Goal: Check status: Check status

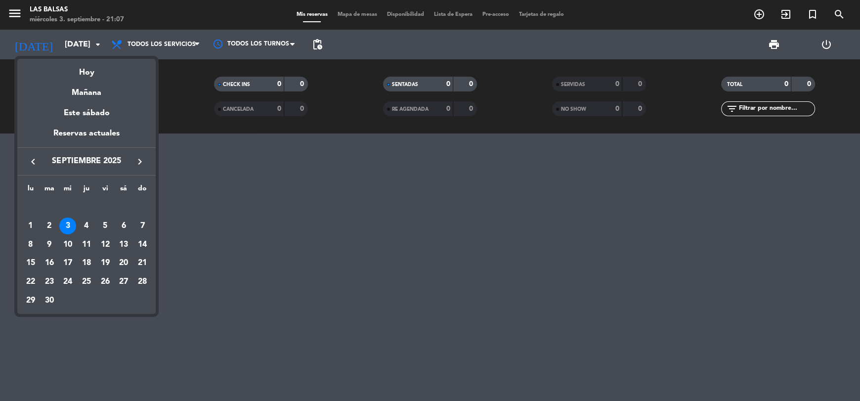
drag, startPoint x: 203, startPoint y: 207, endPoint x: 147, endPoint y: 145, distance: 82.9
click at [202, 206] on div at bounding box center [430, 200] width 860 height 401
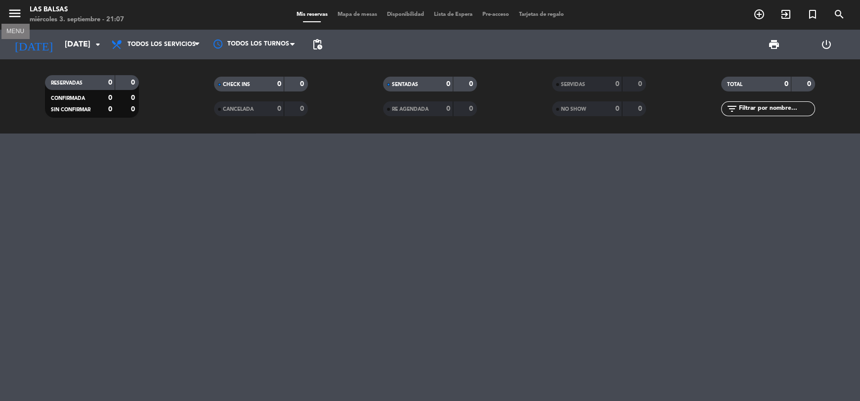
click at [16, 8] on icon "menu" at bounding box center [14, 13] width 15 height 15
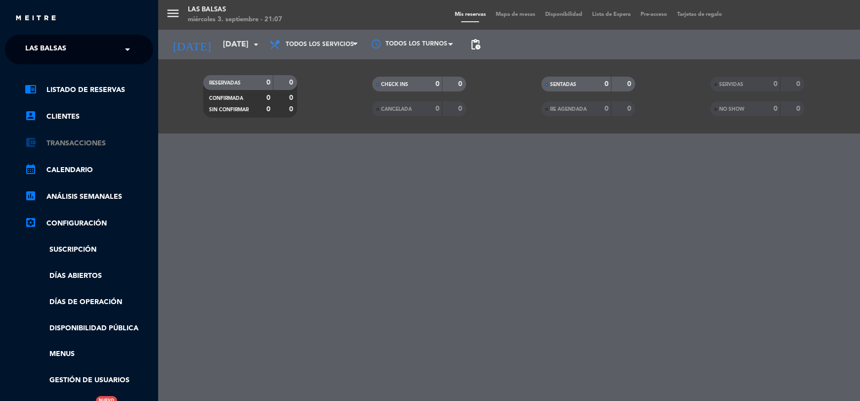
click at [93, 139] on link "account_balance_wallet Transacciones" at bounding box center [89, 143] width 128 height 12
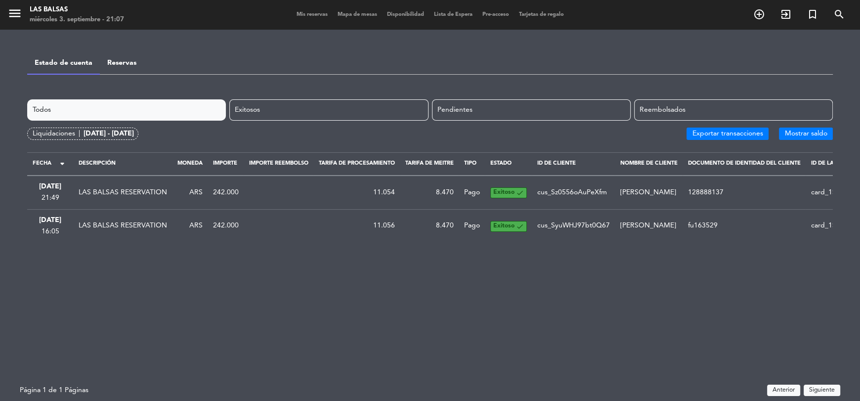
click at [47, 135] on div "Liquidaciones |" at bounding box center [58, 133] width 51 height 11
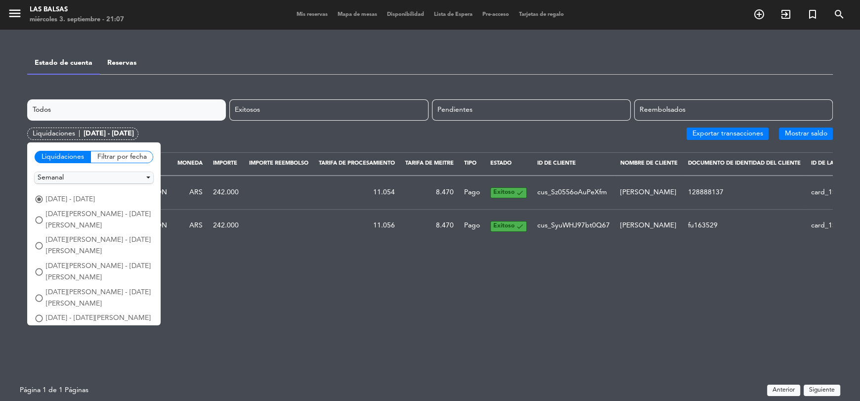
click at [140, 157] on div "Filtrar por fecha" at bounding box center [121, 157] width 63 height 12
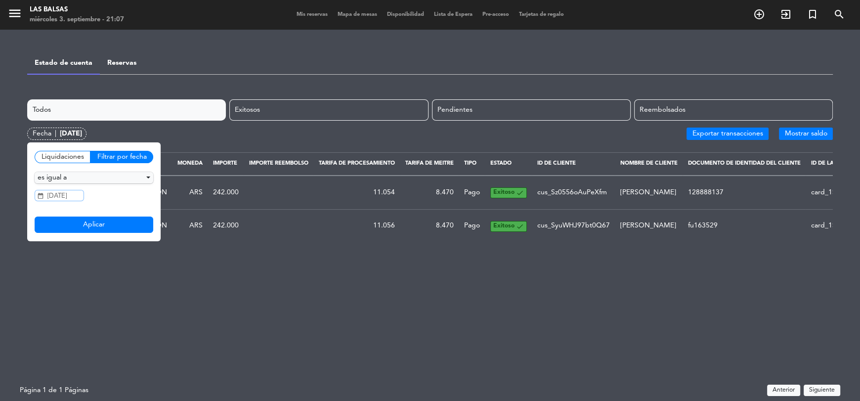
click at [71, 192] on input "[DATE]" at bounding box center [59, 195] width 49 height 11
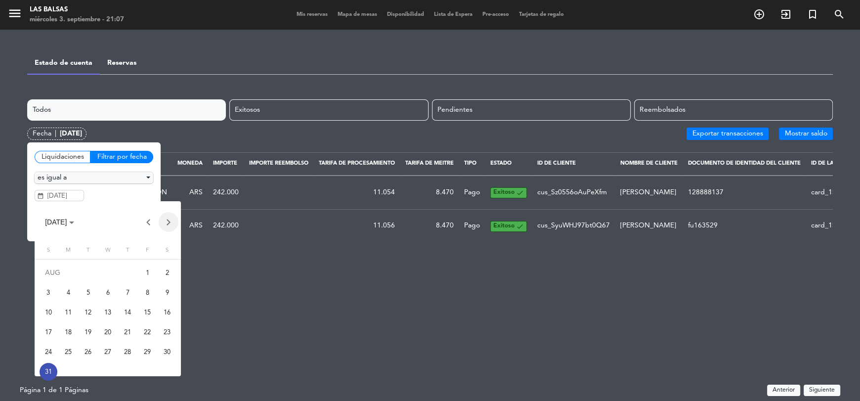
click at [170, 221] on button "Next month" at bounding box center [169, 222] width 20 height 20
click at [107, 288] on div "3" at bounding box center [108, 293] width 18 height 18
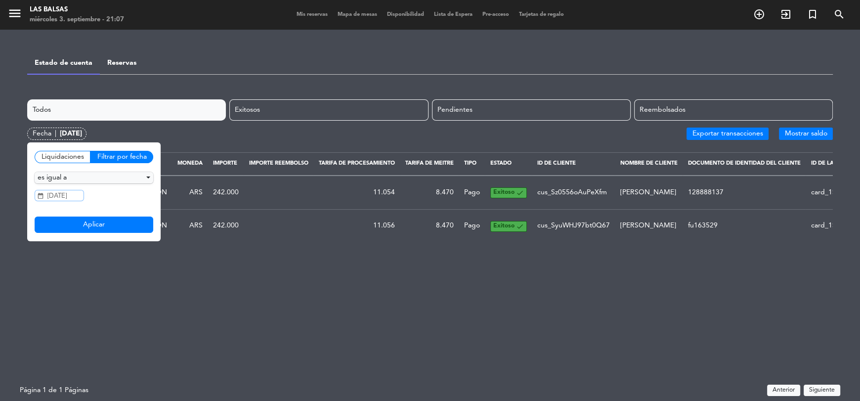
type input "[DATE]"
click at [99, 225] on button "Aplicar" at bounding box center [94, 224] width 119 height 17
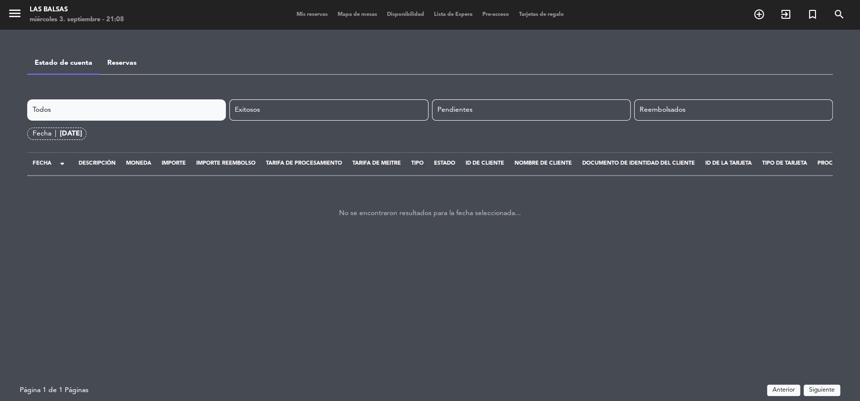
click at [125, 62] on link "Reservas" at bounding box center [121, 62] width 29 height 7
